Goal: Obtain resource: Download file/media

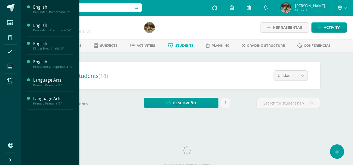
click at [10, 67] on icon at bounding box center [10, 66] width 5 height 5
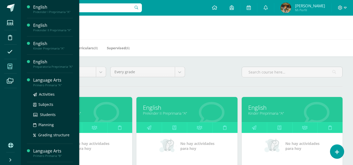
click at [43, 83] on div "Language Arts" at bounding box center [53, 80] width 40 height 6
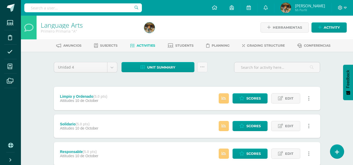
click at [140, 47] on span "Activities" at bounding box center [146, 46] width 19 height 4
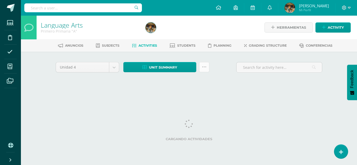
click at [205, 68] on link at bounding box center [204, 67] width 10 height 10
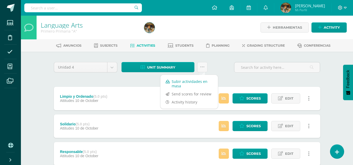
click at [192, 84] on link "Subir actividades en masa" at bounding box center [189, 84] width 58 height 13
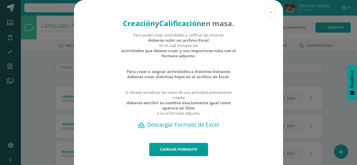
click at [175, 129] on h2 "Descargar Formato de Excel" at bounding box center [178, 124] width 191 height 7
click at [268, 14] on button at bounding box center [270, 12] width 9 height 9
